Goal: Task Accomplishment & Management: Use online tool/utility

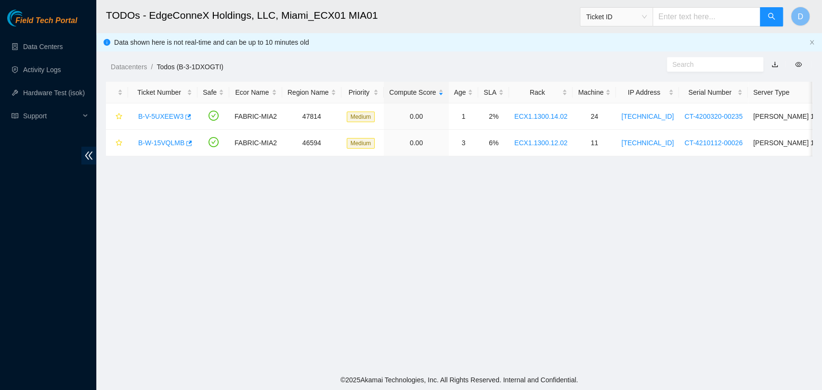
click at [379, 284] on main "TODOs - EdgeConneX Holdings, LLC, [GEOGRAPHIC_DATA] MIA01 Ticket ID D Data show…" at bounding box center [458, 185] width 725 height 370
click at [151, 113] on link "B-V-5UXEEW3" at bounding box center [160, 117] width 45 height 8
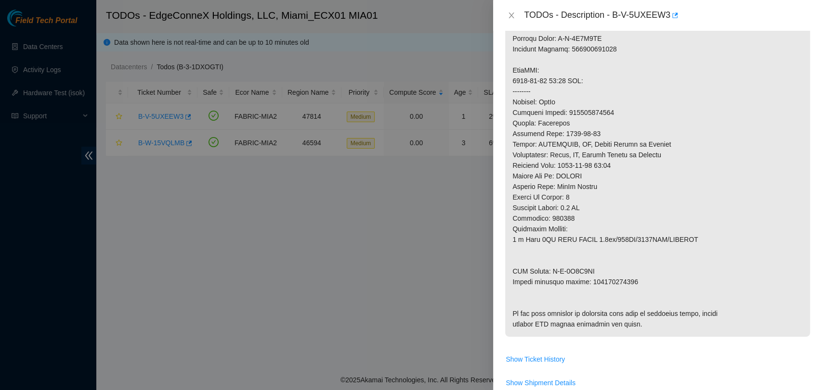
scroll to position [257, 0]
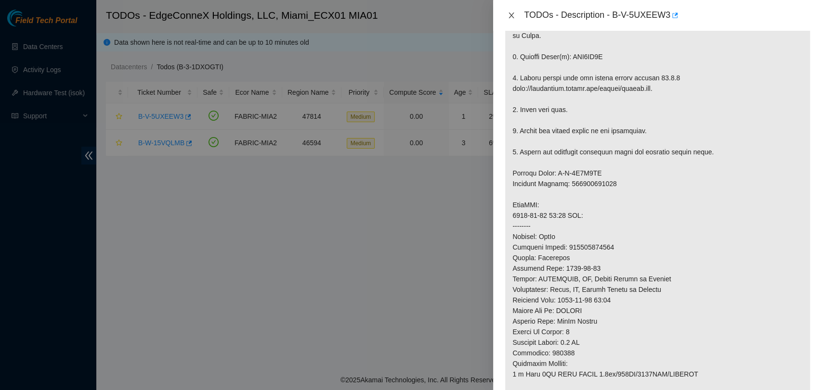
click at [511, 14] on icon "close" at bounding box center [511, 16] width 8 height 8
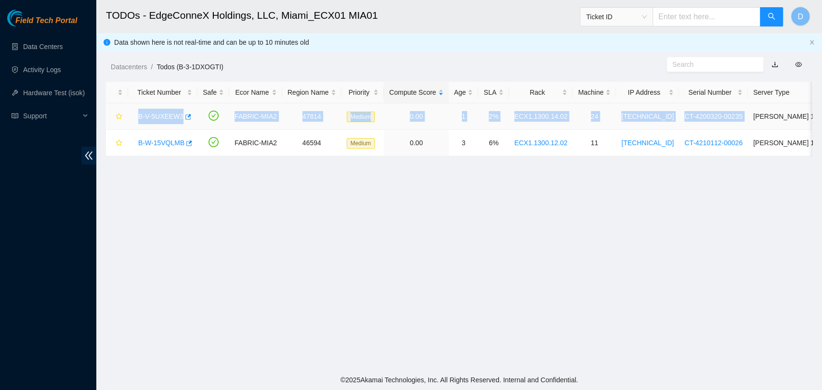
drag, startPoint x: 136, startPoint y: 115, endPoint x: 727, endPoint y: 109, distance: 590.6
click at [727, 109] on tr "B-V-5UXEEW3 FABRIC-MIA2 47814 Medium 0.00 1 2% ECX1.1300.14.02 24 [TECHNICAL_ID…" at bounding box center [514, 116] width 816 height 26
copy tr "B-V-5UXEEW3 FABRIC-MIA2 47814 Medium 0.00 1 2% ECX1.1300.14.02 24 [TECHNICAL_ID…"
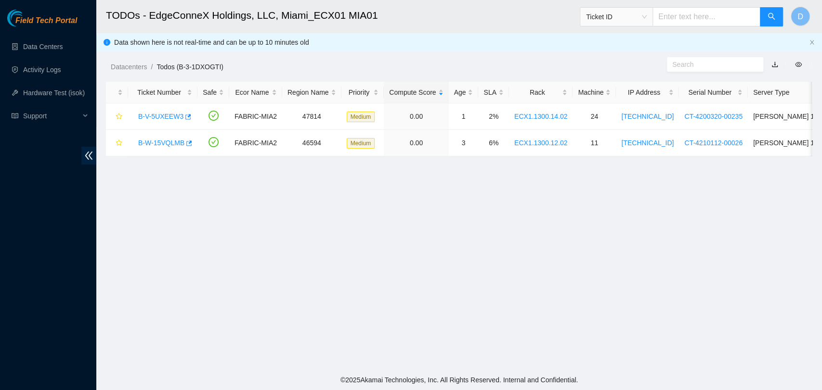
click at [639, 218] on main "TODOs - EdgeConneX Holdings, LLC, [GEOGRAPHIC_DATA] MIA01 Ticket ID D Data show…" at bounding box center [458, 185] width 725 height 370
click at [174, 115] on link "B-V-5UXEEW3" at bounding box center [160, 117] width 45 height 8
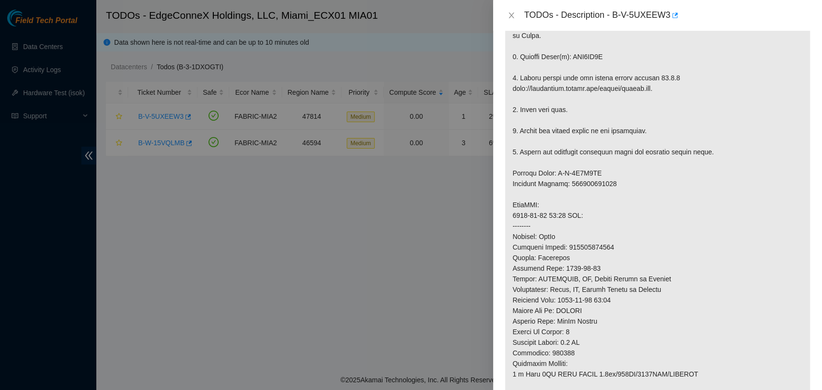
scroll to position [631, 0]
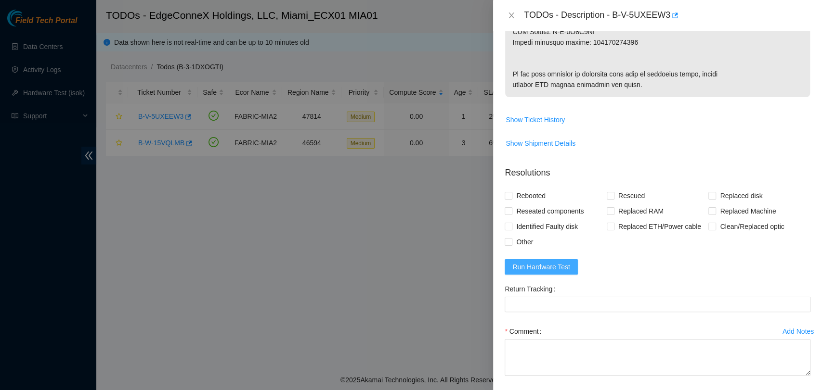
click at [545, 272] on span "Run Hardware Test" at bounding box center [541, 267] width 58 height 11
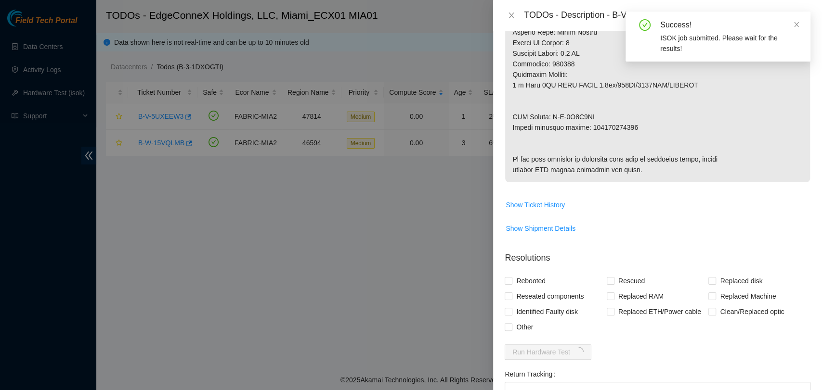
scroll to position [364, 0]
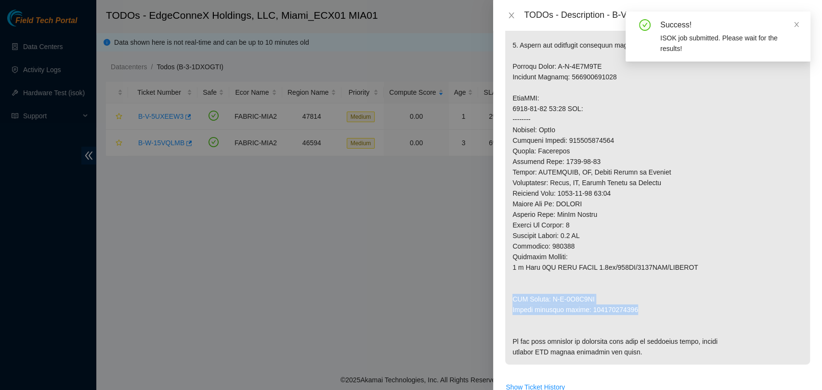
drag, startPoint x: 628, startPoint y: 321, endPoint x: 510, endPoint y: 305, distance: 119.5
click at [510, 305] on p at bounding box center [657, 98] width 305 height 533
copy p "RMA Return: B-V-5V9B9WO Return tracking number: 450826216220"
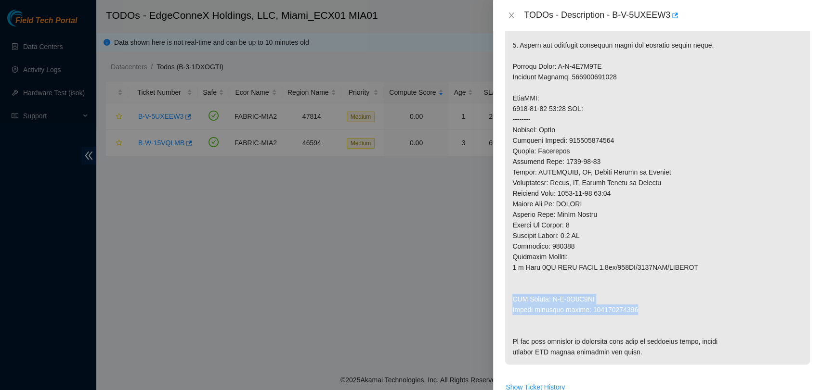
copy p "RMA Return: B-V-5V9B9WO Return tracking number: 450826216220"
click at [589, 147] on p at bounding box center [657, 98] width 305 height 533
copy p "450826216219"
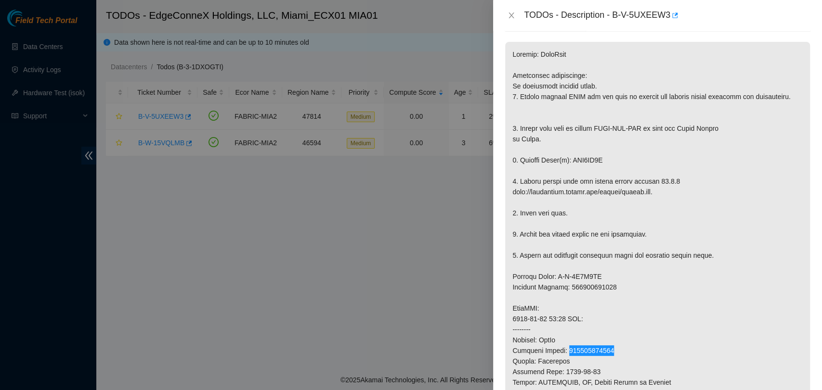
scroll to position [150, 0]
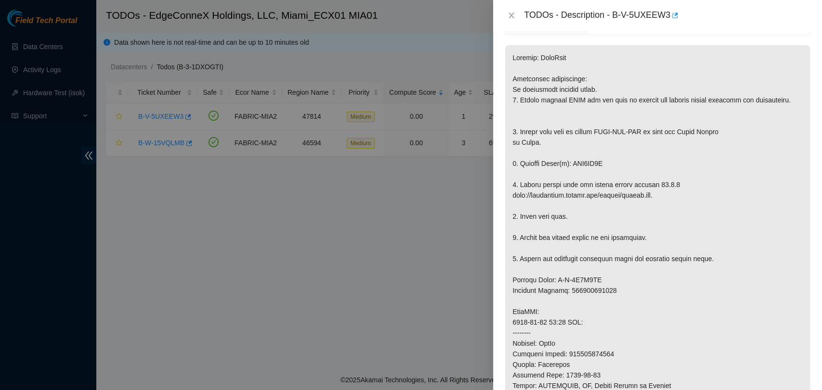
click at [573, 175] on p at bounding box center [657, 311] width 305 height 533
copy p "WJG0WD2P"
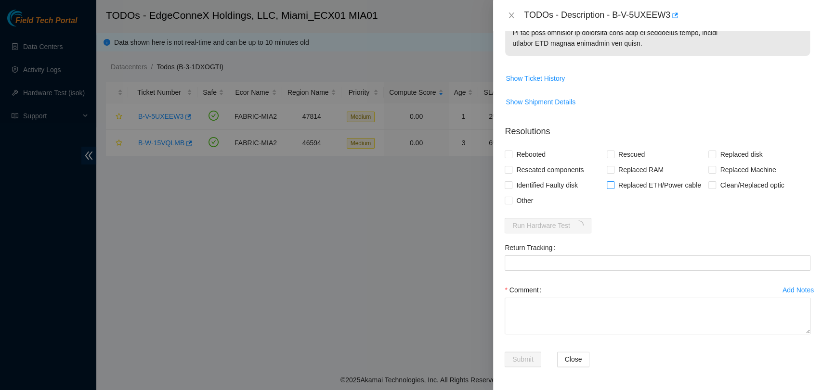
scroll to position [725, 0]
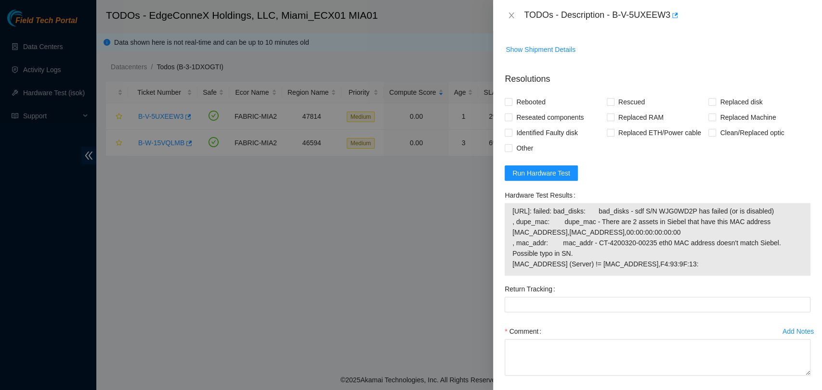
drag, startPoint x: 710, startPoint y: 312, endPoint x: 514, endPoint y: 258, distance: 204.1
click at [514, 258] on span "[URL]: failed: bad_disks: bad_disks - sdf S/N WJG0WD2P has failed (or is disabl…" at bounding box center [657, 238] width 290 height 64
copy span "[URL]: failed: bad_disks: bad_disks - sdf S/N WJG0WD2P has failed (or is disabl…"
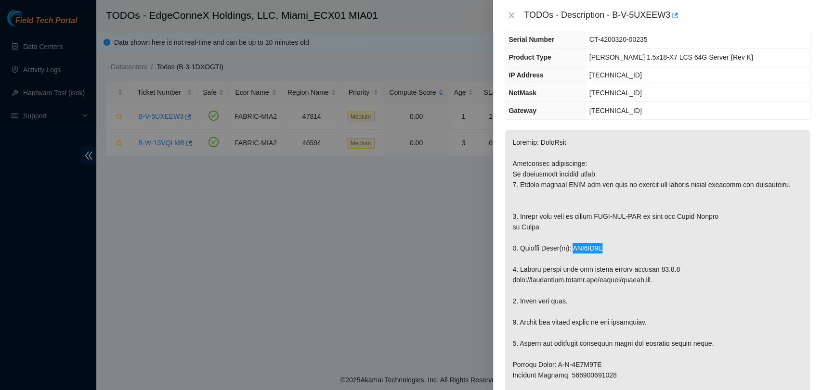
scroll to position [64, 0]
